Goal: Task Accomplishment & Management: Manage account settings

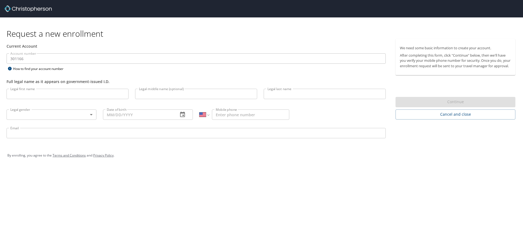
select select "US"
click at [89, 94] on input "Legal first name" at bounding box center [68, 94] width 122 height 10
type input "[PERSON_NAME]"
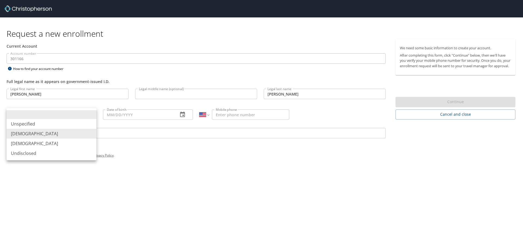
type input "[DEMOGRAPHIC_DATA]"
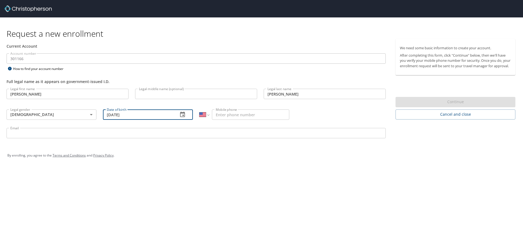
type input "[DATE]"
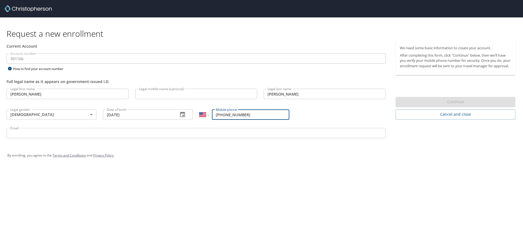
type input "[PHONE_NUMBER]"
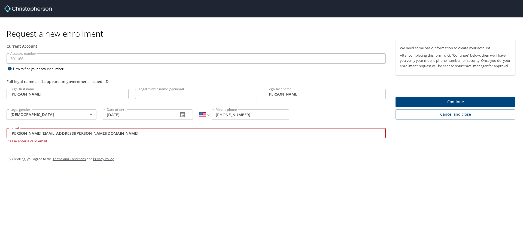
type input "[PERSON_NAME][EMAIL_ADDRESS][PERSON_NAME][DOMAIN_NAME]"
click at [429, 105] on span "Continue" at bounding box center [455, 102] width 111 height 7
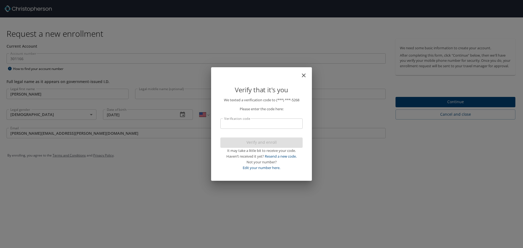
click at [289, 120] on input "Verification code" at bounding box center [261, 124] width 82 height 10
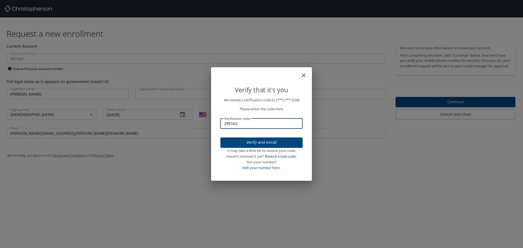
type input "295162"
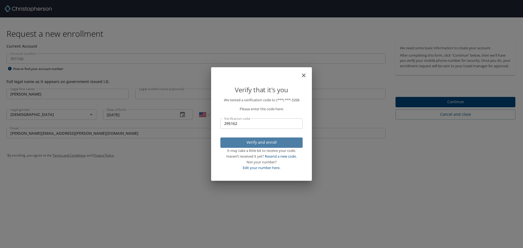
click at [245, 143] on span "Verify and enroll" at bounding box center [262, 142] width 74 height 7
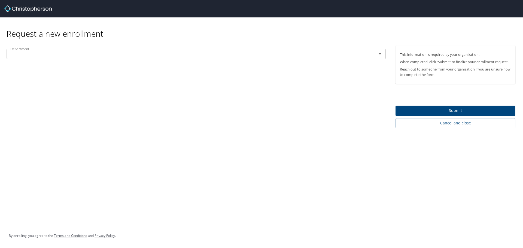
click at [186, 56] on input "text" at bounding box center [188, 53] width 360 height 7
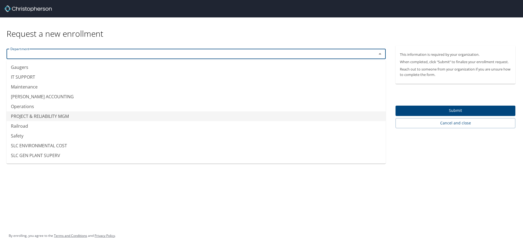
click at [42, 118] on li "PROJECT & RELIABILITY MGM" at bounding box center [196, 116] width 379 height 10
type input "PROJECT & RELIABILITY MGM"
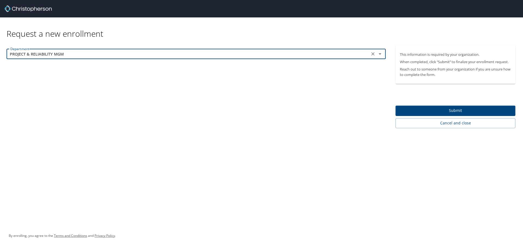
click at [50, 111] on div "Department PROJECT & RELIABILITY MGM Department" at bounding box center [196, 87] width 392 height 83
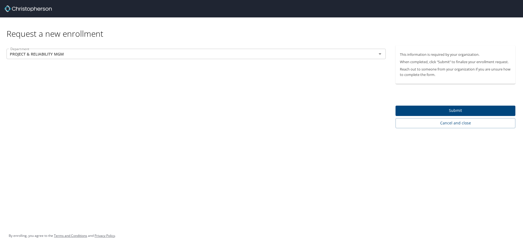
click at [427, 112] on span "Submit" at bounding box center [455, 110] width 111 height 7
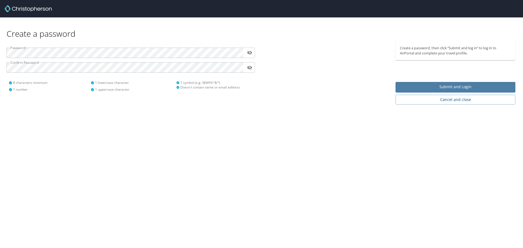
click at [431, 84] on span "Submit and Login" at bounding box center [455, 87] width 111 height 7
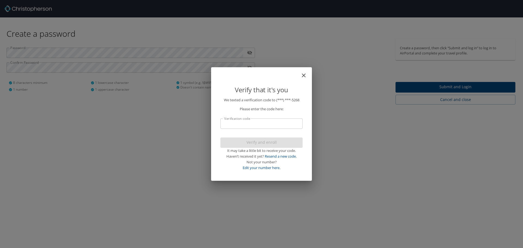
click at [260, 125] on input "Verification code" at bounding box center [261, 124] width 82 height 10
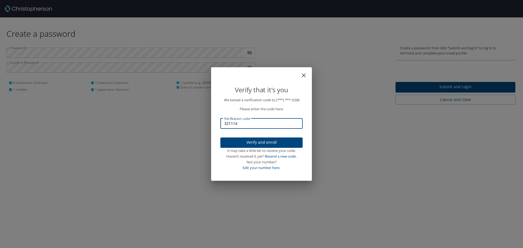
type input "321114"
click at [267, 141] on span "Verify and enroll" at bounding box center [262, 142] width 74 height 7
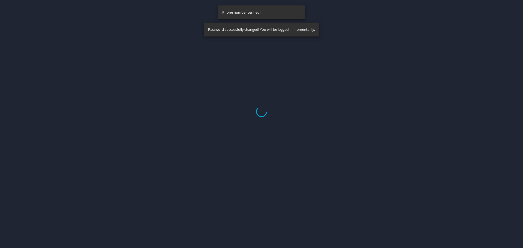
select select "US"
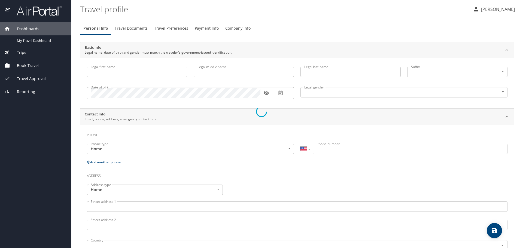
type input "[PERSON_NAME]"
type input "[DEMOGRAPHIC_DATA]"
select select "US"
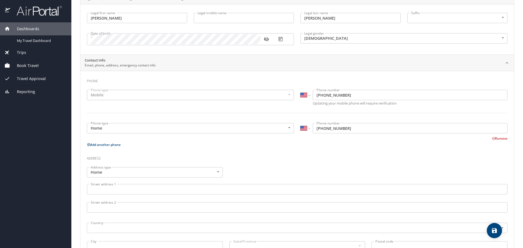
scroll to position [55, 0]
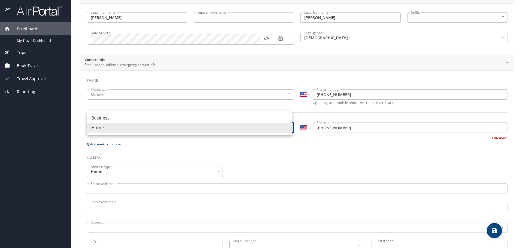
click at [243, 127] on body "Dashboards My Travel Dashboard Trips Current / Future Trips Past Trips Trips Mi…" at bounding box center [261, 124] width 523 height 248
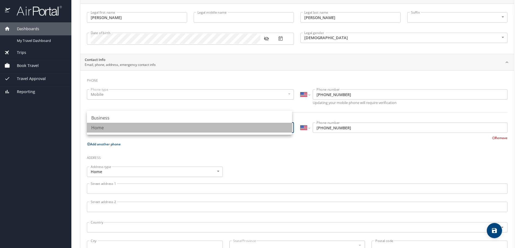
click at [243, 127] on li "Home" at bounding box center [189, 128] width 205 height 10
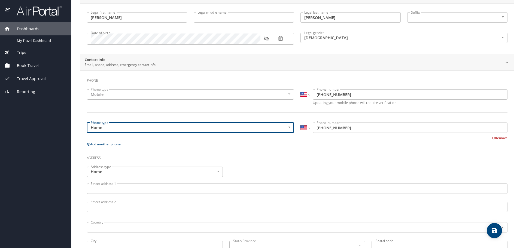
click at [243, 127] on body "Dashboards My Travel Dashboard Trips Current / Future Trips Past Trips Trips Mi…" at bounding box center [261, 124] width 523 height 248
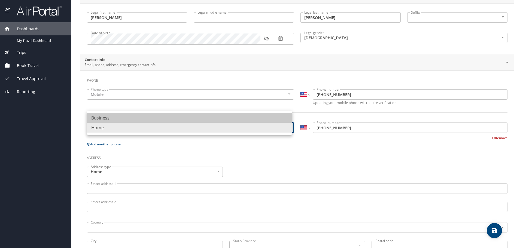
click at [183, 116] on li "Business" at bounding box center [189, 118] width 205 height 10
type input "Business"
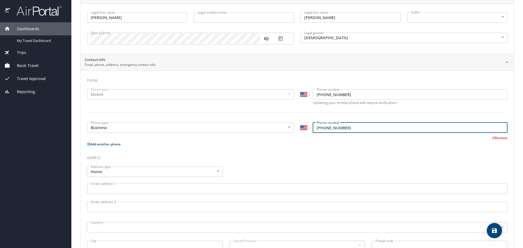
drag, startPoint x: 359, startPoint y: 128, endPoint x: 308, endPoint y: 126, distance: 50.4
click at [308, 126] on div "International [GEOGRAPHIC_DATA] [GEOGRAPHIC_DATA] [GEOGRAPHIC_DATA] [GEOGRAPHIC…" at bounding box center [404, 128] width 207 height 10
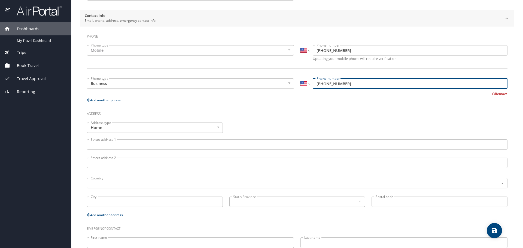
scroll to position [109, 0]
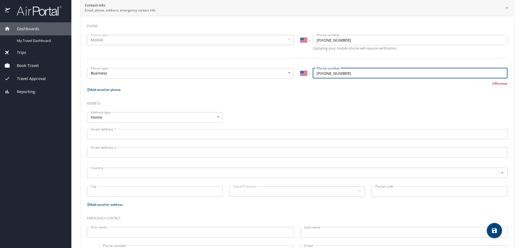
type input "(385) 324-1276"
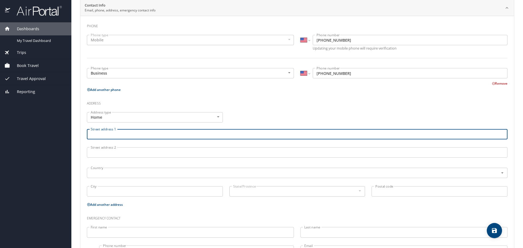
click at [136, 134] on input "Street address 1" at bounding box center [297, 134] width 421 height 10
type input "2308 S 900 E"
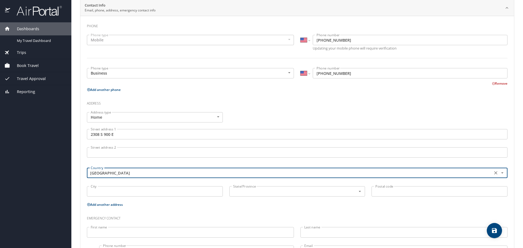
type input "United States of America"
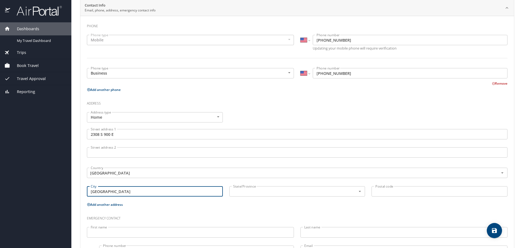
type input "Salt Lake City"
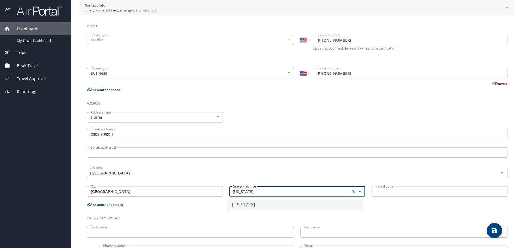
type input "Utah"
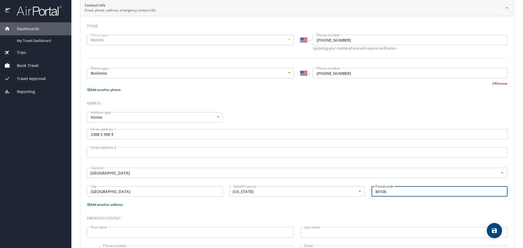
type input "84106"
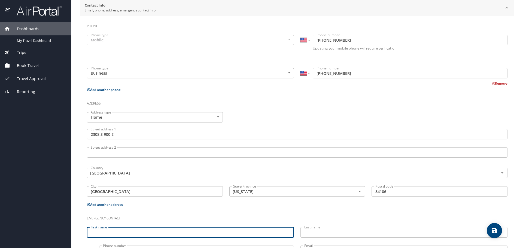
scroll to position [135, 0]
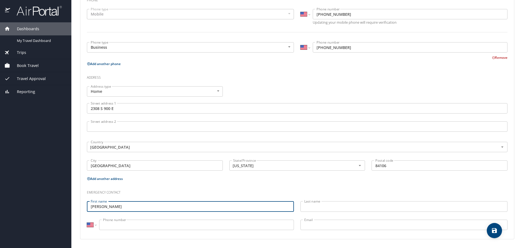
type input "Paula"
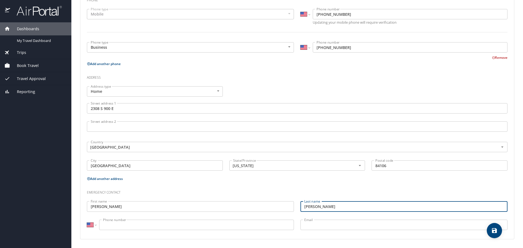
type input "Lewis"
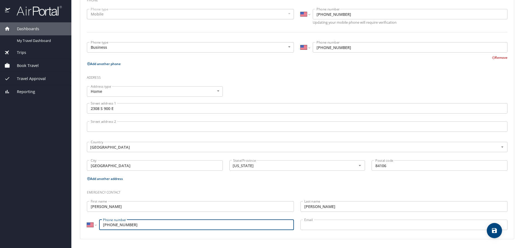
type input "(757) 373-1987"
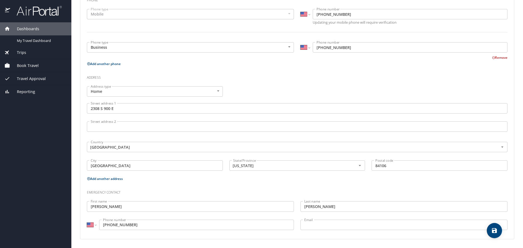
click at [456, 186] on div "Emergency contact" at bounding box center [297, 190] width 427 height 15
click at [497, 231] on icon "save" at bounding box center [494, 230] width 5 height 5
select select "US"
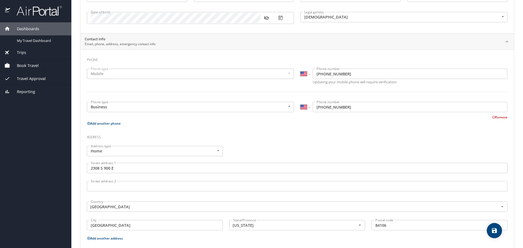
scroll to position [0, 0]
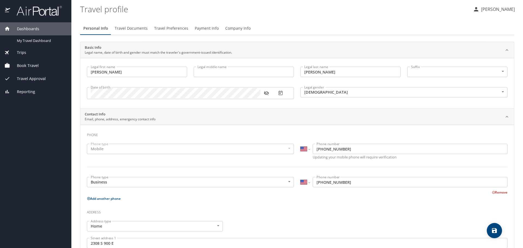
click at [135, 30] on span "Travel Documents" at bounding box center [131, 28] width 33 height 7
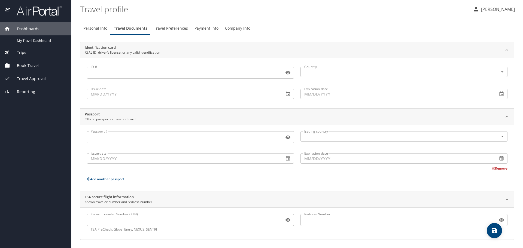
scroll to position [1, 0]
click at [18, 51] on span "Trips" at bounding box center [18, 53] width 16 height 6
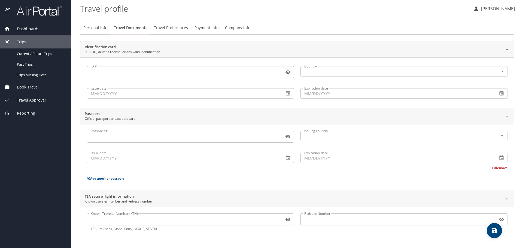
click at [25, 86] on span "Book Travel" at bounding box center [24, 87] width 29 height 6
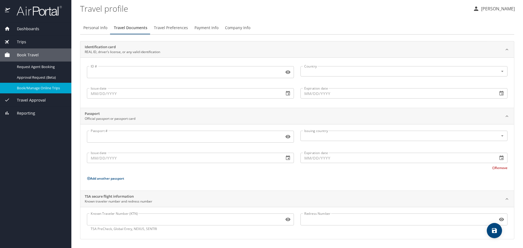
click at [39, 89] on span "Book/Manage Online Trips" at bounding box center [41, 88] width 48 height 5
